Goal: Task Accomplishment & Management: Use online tool/utility

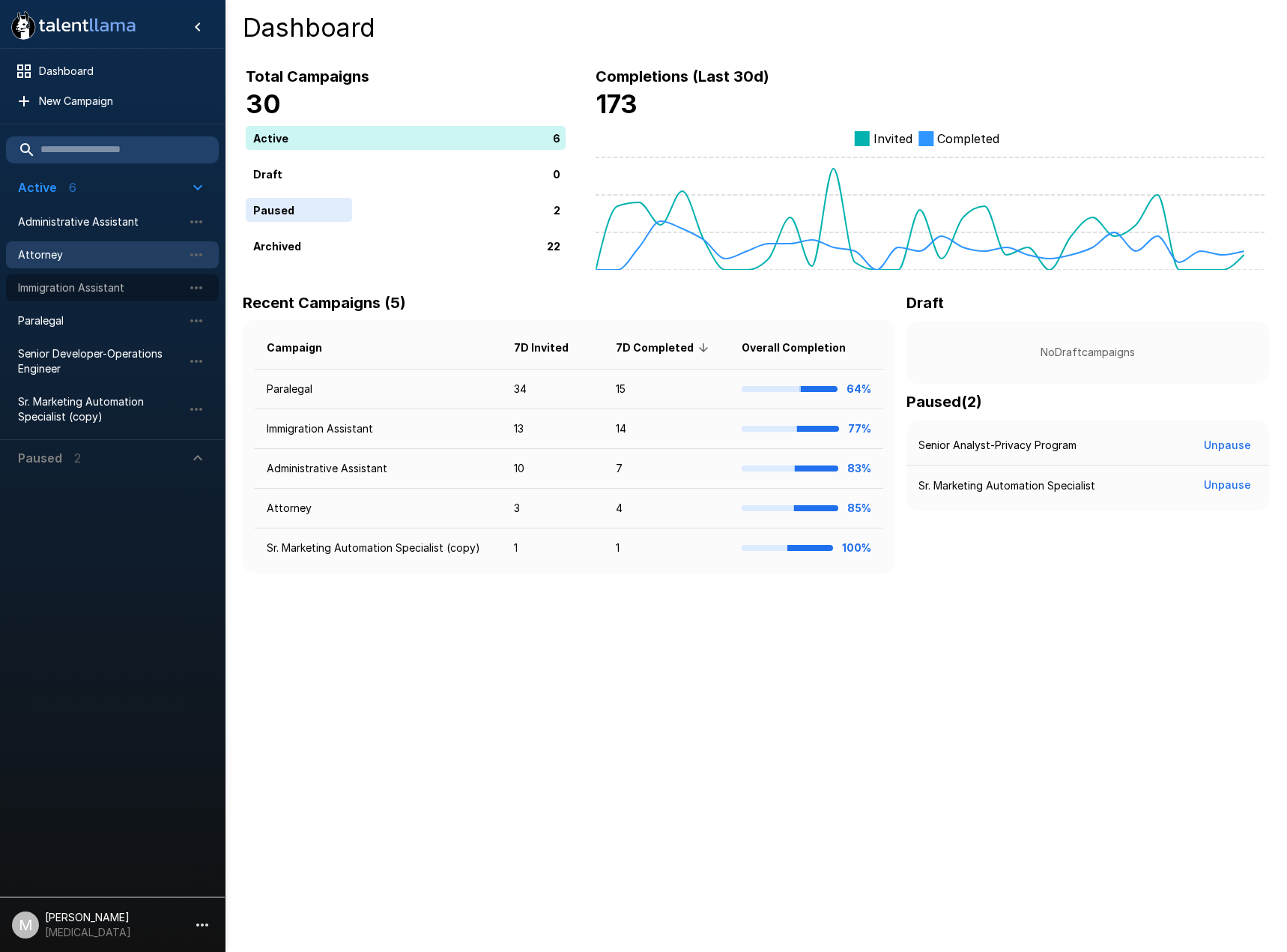
drag, startPoint x: 71, startPoint y: 291, endPoint x: 214, endPoint y: 252, distance: 148.2
click at [71, 291] on span "Immigration Assistant" at bounding box center [100, 288] width 165 height 15
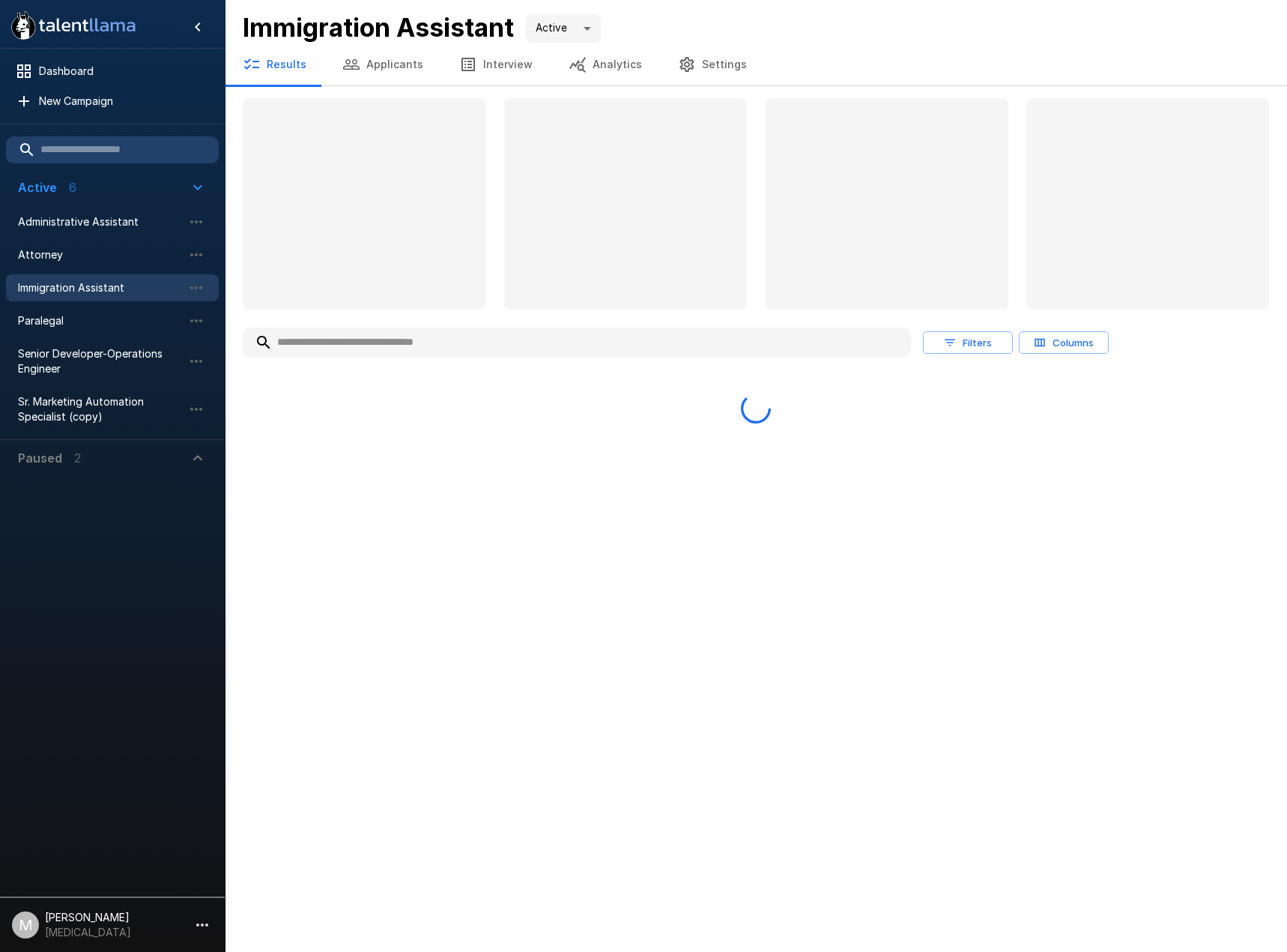
click at [394, 344] on input "text" at bounding box center [577, 342] width 669 height 27
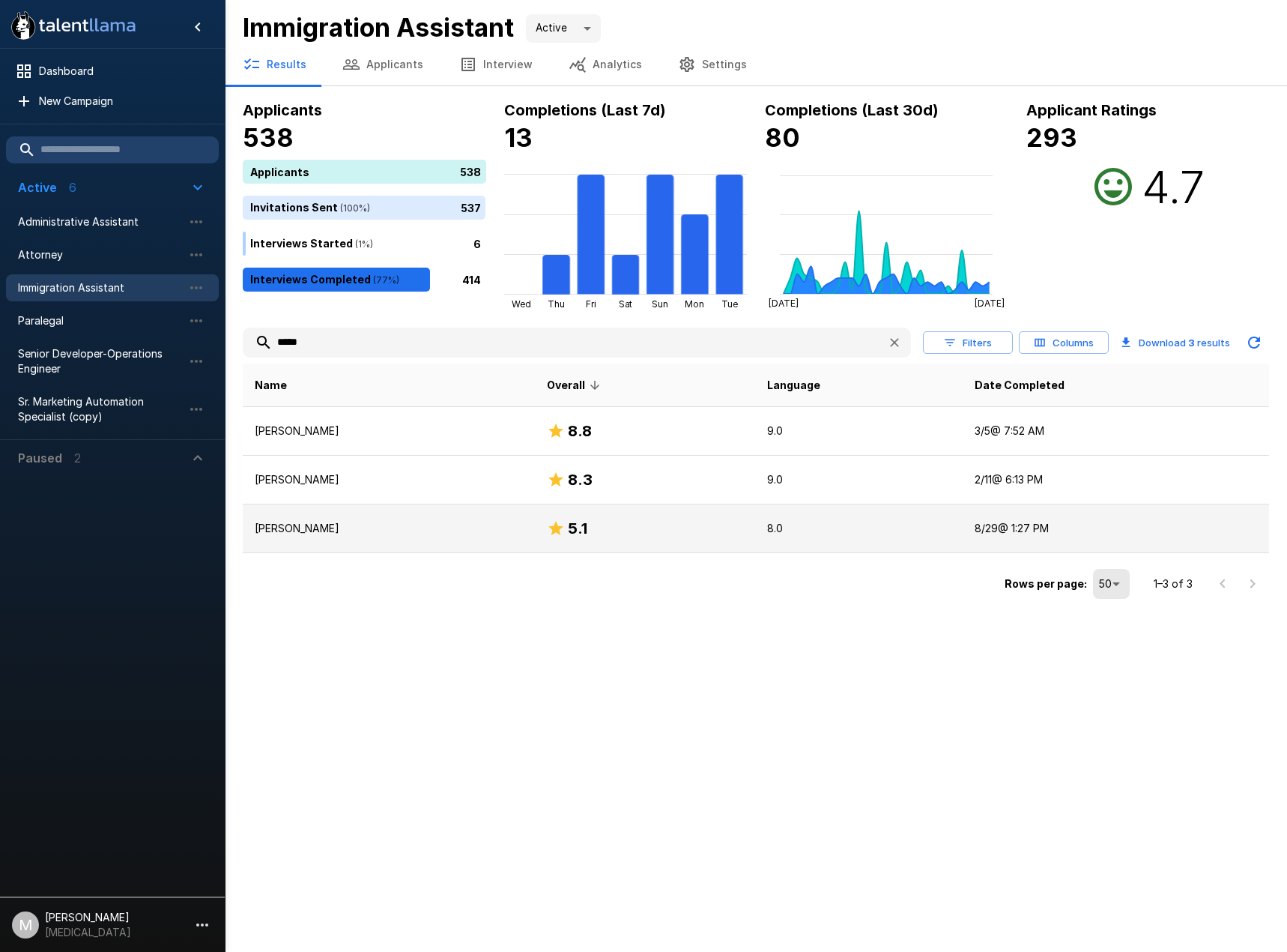
type input "*****"
click at [334, 526] on p "[PERSON_NAME]" at bounding box center [389, 528] width 268 height 15
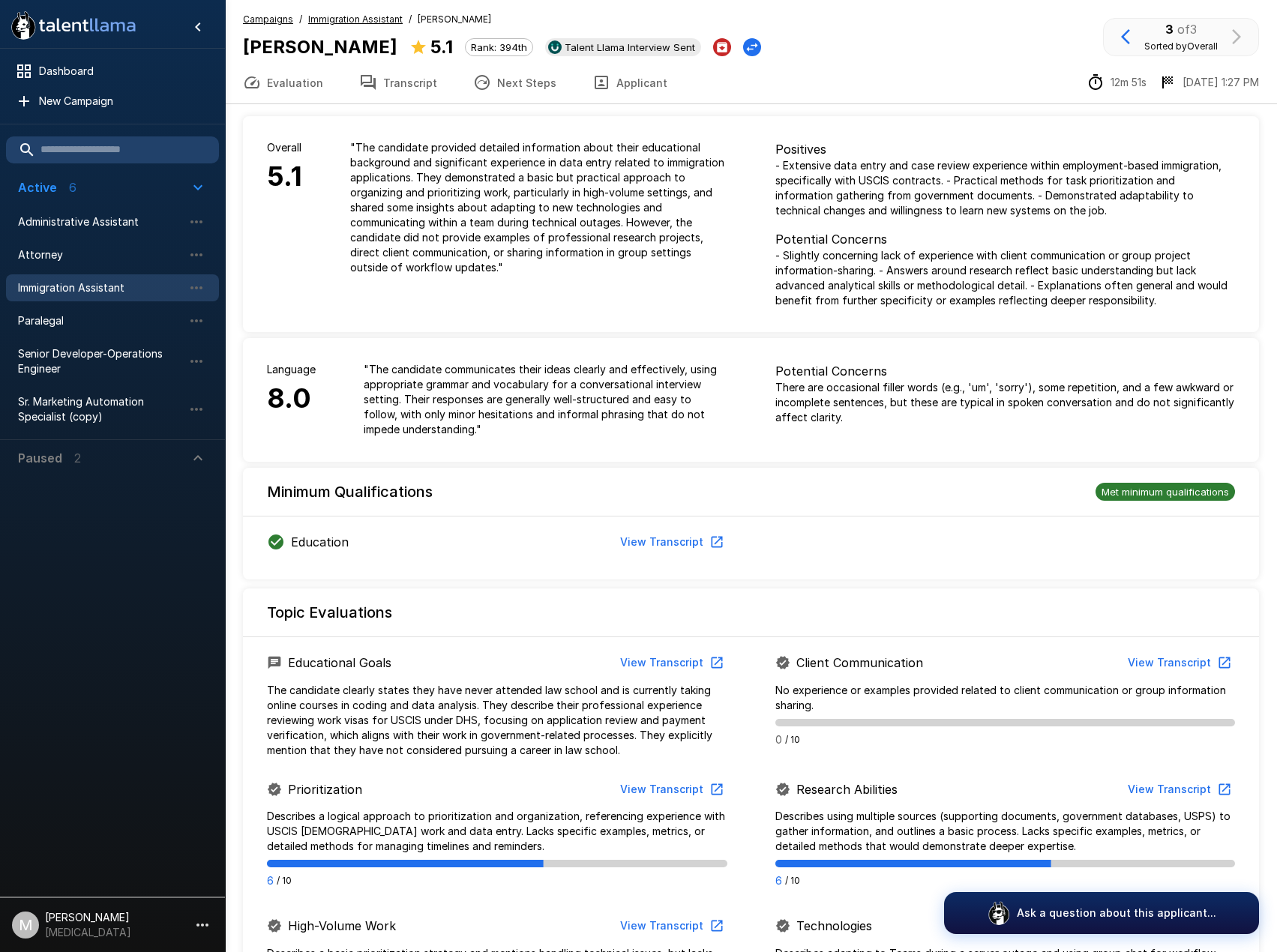
click at [407, 92] on button "Transcript" at bounding box center [398, 82] width 114 height 42
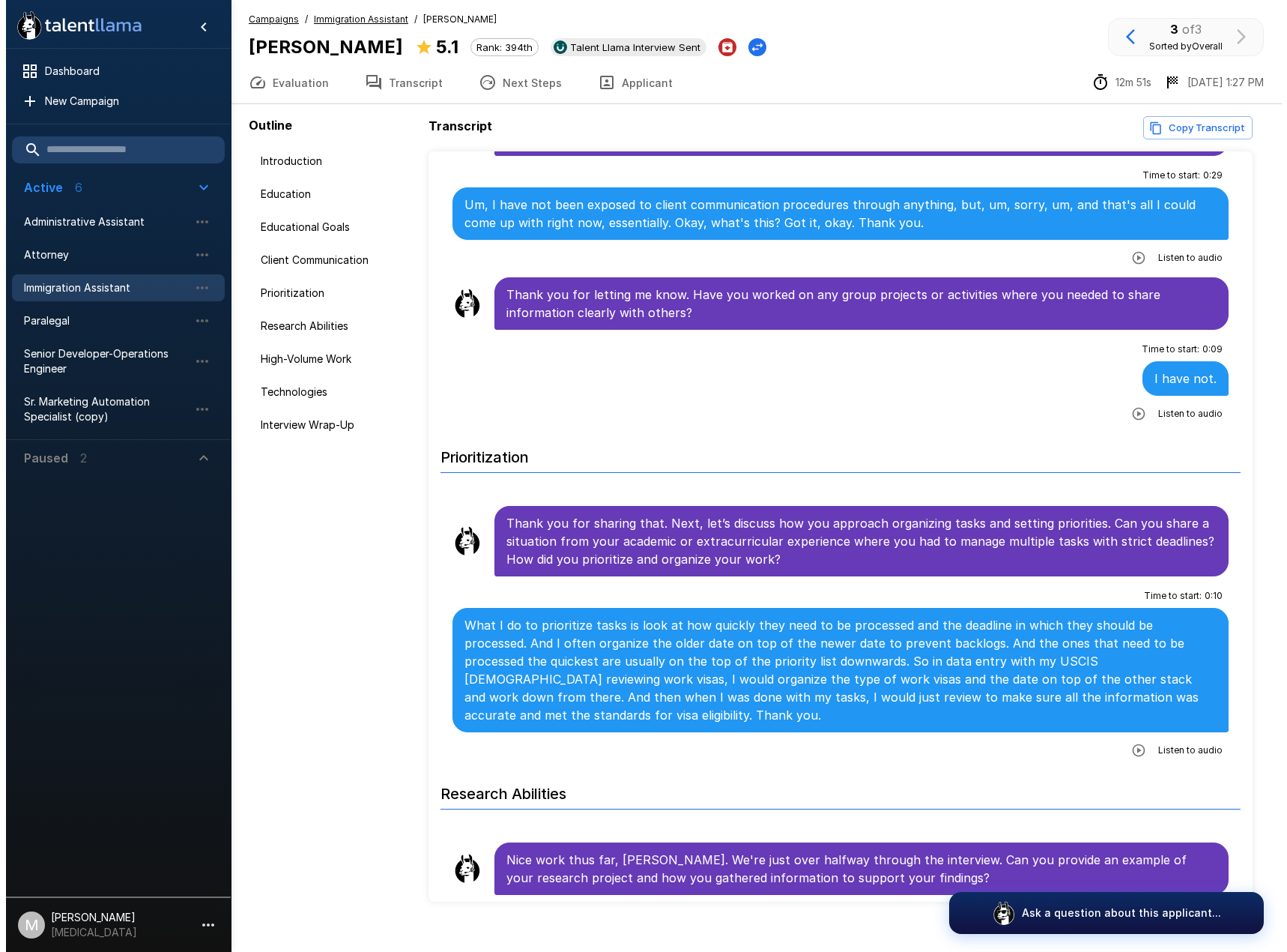
scroll to position [1274, 0]
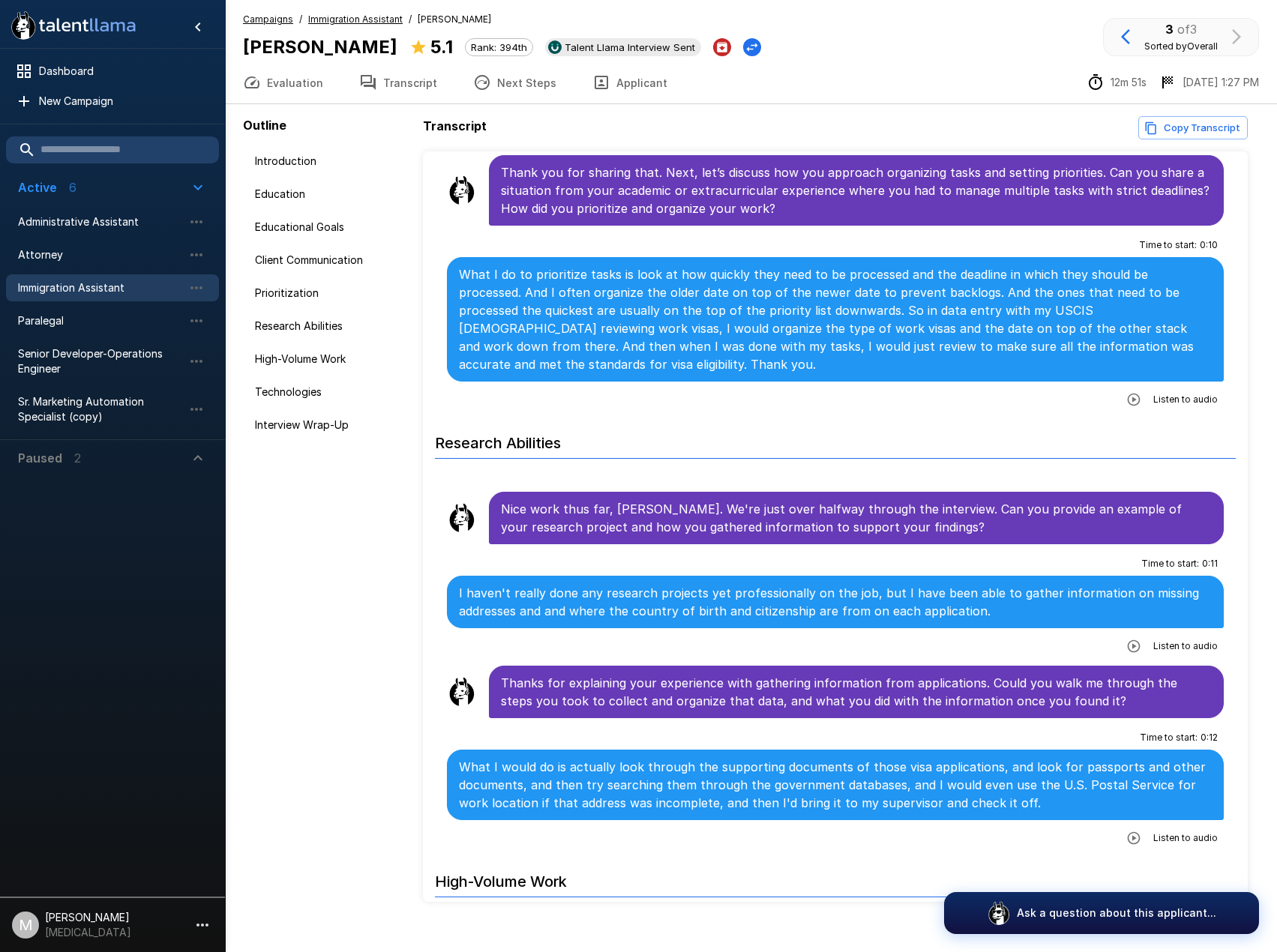
click at [597, 82] on icon "button" at bounding box center [601, 83] width 18 height 18
